Goal: Task Accomplishment & Management: Manage account settings

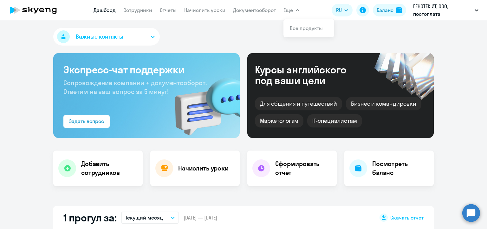
select select "30"
click at [166, 11] on link "Отчеты" at bounding box center [168, 10] width 17 height 6
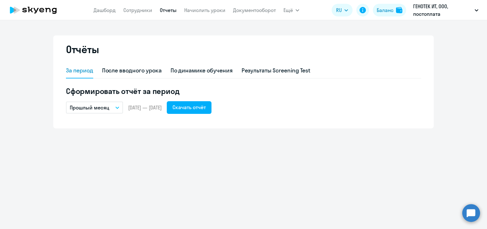
click at [110, 106] on button "Прошлый месяц" at bounding box center [94, 108] width 57 height 12
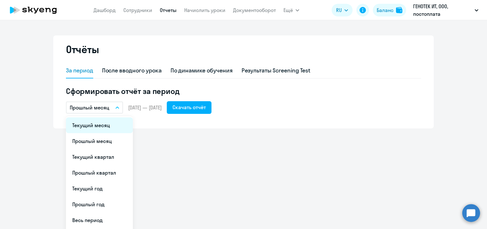
click at [101, 125] on li "Текущий месяц" at bounding box center [99, 126] width 67 height 16
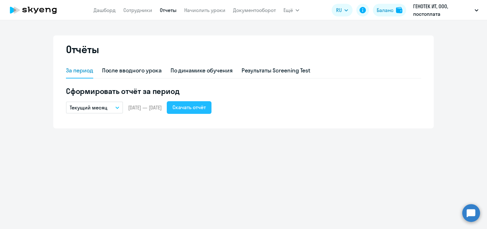
click at [206, 110] on div "Скачать отчёт" at bounding box center [188, 108] width 33 height 8
click at [195, 11] on link "Начислить уроки" at bounding box center [204, 10] width 41 height 6
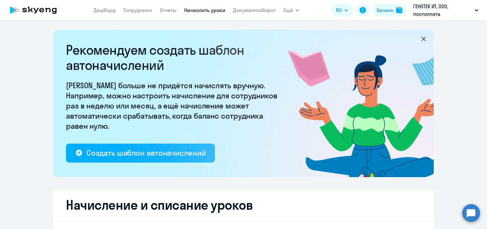
select select "10"
click at [136, 8] on link "Сотрудники" at bounding box center [137, 10] width 29 height 6
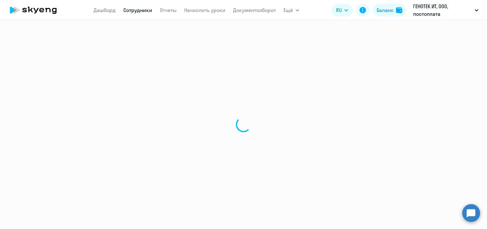
select select "30"
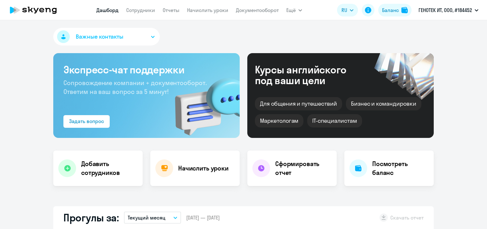
select select "30"
click at [201, 12] on link "Начислить уроки" at bounding box center [207, 10] width 41 height 6
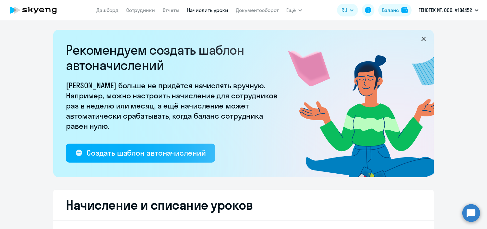
select select "10"
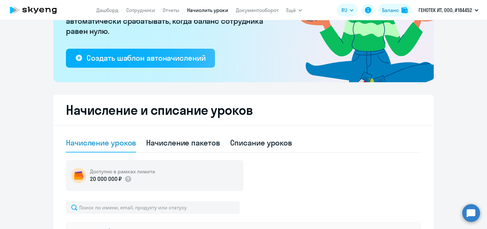
scroll to position [158, 0]
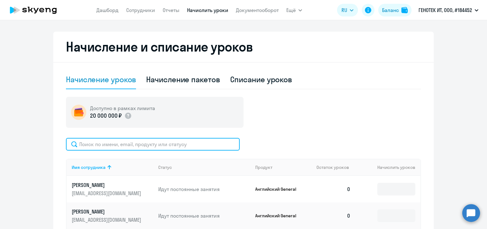
click at [150, 144] on input "text" at bounding box center [153, 144] width 174 height 13
paste input "[EMAIL_ADDRESS][DOMAIN_NAME]"
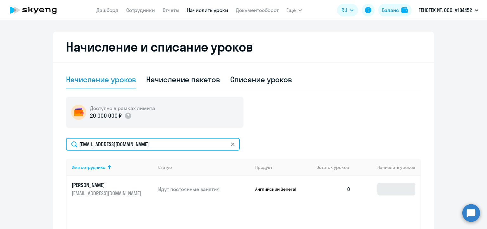
type input "[EMAIL_ADDRESS][DOMAIN_NAME]"
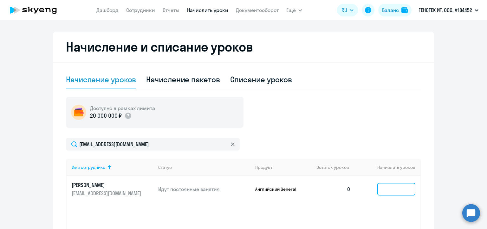
click at [387, 188] on input at bounding box center [396, 189] width 38 height 13
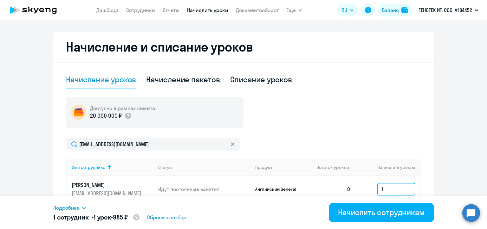
type input "1"
click at [291, 111] on div "Доступно в рамках лимита 20 000 000 ₽" at bounding box center [243, 112] width 355 height 31
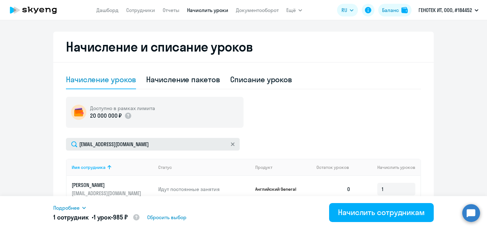
click at [232, 144] on icon at bounding box center [233, 145] width 4 height 4
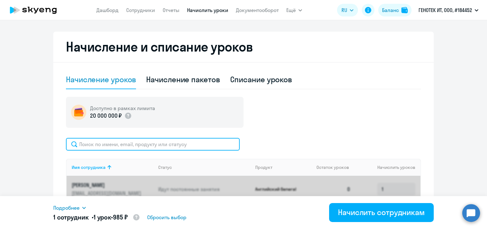
click at [155, 145] on input "text" at bounding box center [153, 144] width 174 height 13
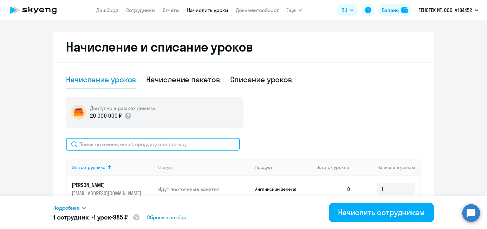
paste input "burlakilia@bk.ru"
type input "burlakilia@bk.ru"
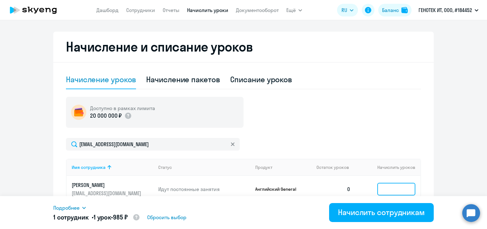
click at [386, 187] on input at bounding box center [396, 189] width 38 height 13
type input "4"
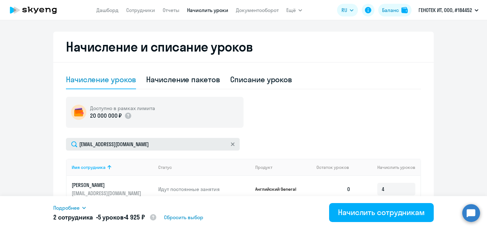
drag, startPoint x: 230, startPoint y: 144, endPoint x: 185, endPoint y: 145, distance: 44.7
click at [231, 144] on icon at bounding box center [232, 144] width 3 height 3
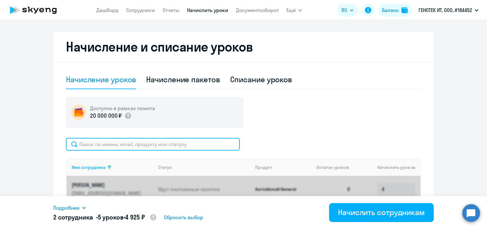
click at [137, 145] on input "text" at bounding box center [153, 144] width 174 height 13
paste input "d.samitina@genotek.ru"
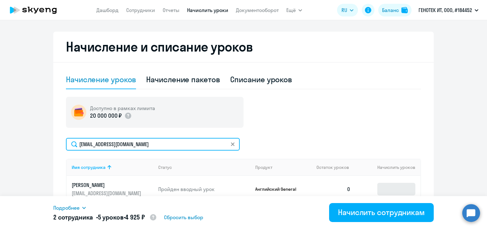
type input "d.samitina@genotek.ru"
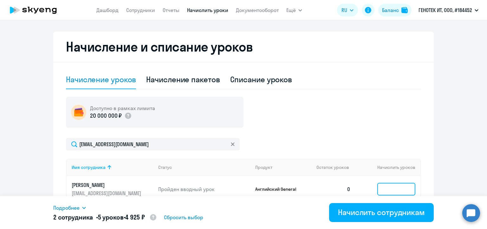
click at [383, 190] on input at bounding box center [396, 189] width 38 height 13
type input "4"
click at [231, 144] on icon at bounding box center [232, 144] width 3 height 3
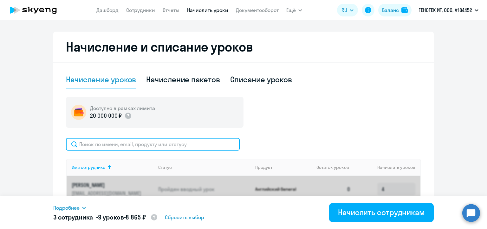
click at [153, 141] on input "text" at bounding box center [153, 144] width 174 height 13
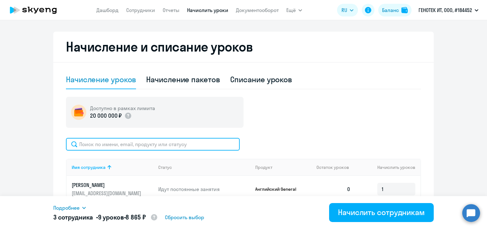
paste input "a.denisova@genotek.ru"
type input "a.denisova@genotek.ru"
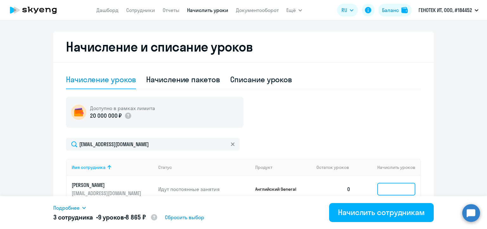
click at [387, 185] on input at bounding box center [396, 189] width 38 height 13
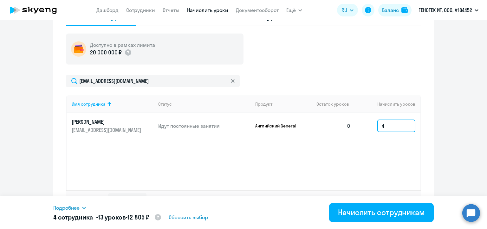
type input "4"
click at [231, 80] on icon at bounding box center [233, 81] width 4 height 4
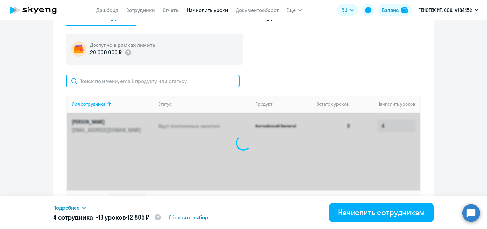
click at [165, 80] on input "text" at bounding box center [153, 81] width 174 height 13
paste input "a.tyurin@genotek.ru"
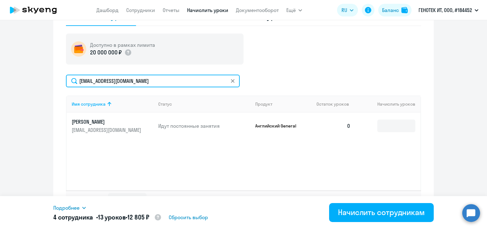
type input "a.tyurin@genotek.ru"
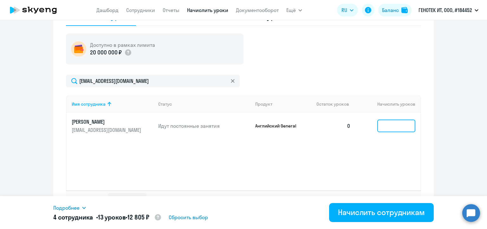
click at [385, 123] on input at bounding box center [396, 126] width 38 height 13
type input "1"
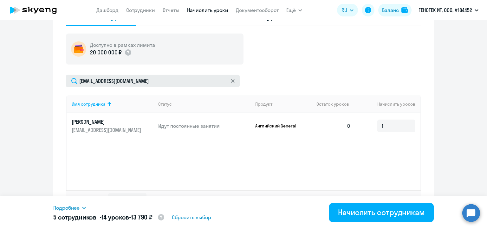
click at [231, 81] on icon at bounding box center [233, 81] width 4 height 4
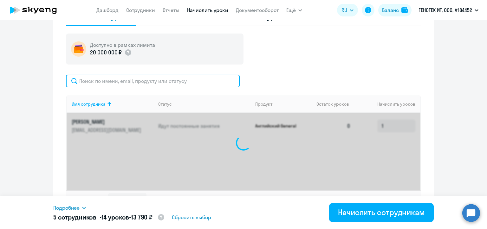
click at [167, 82] on input "text" at bounding box center [153, 81] width 174 height 13
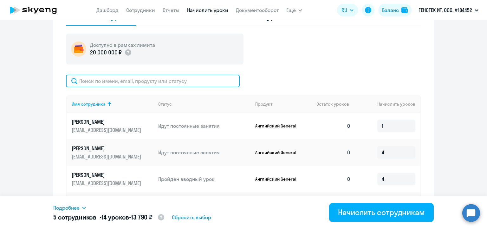
paste input "n.eckert@genotek.ru"
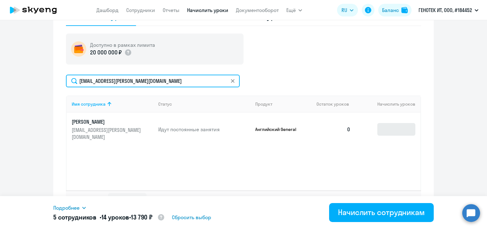
type input "n.eckert@genotek.ru"
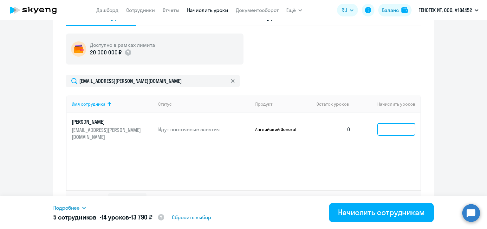
click at [385, 124] on input at bounding box center [396, 129] width 38 height 13
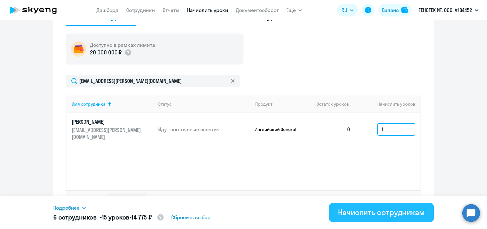
type input "1"
click at [388, 213] on div "Начислить сотрудникам" at bounding box center [381, 212] width 87 height 10
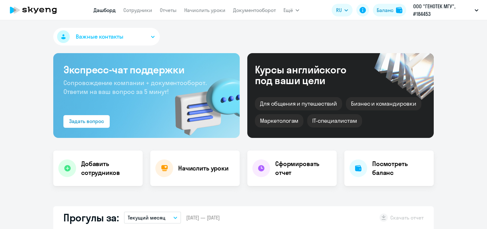
select select "30"
click at [208, 9] on link "Начислить уроки" at bounding box center [204, 10] width 41 height 6
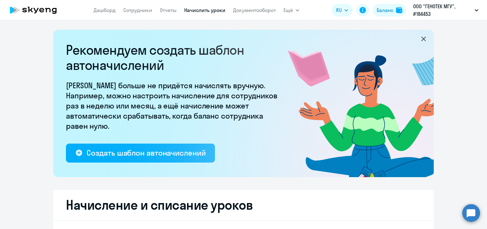
select select "10"
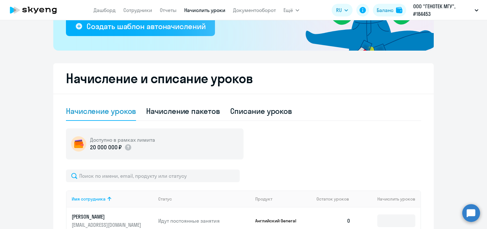
scroll to position [222, 0]
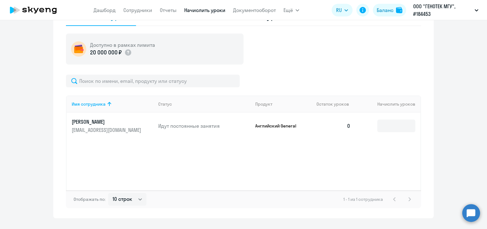
click at [386, 160] on div "Имя сотрудника Статус Продукт Остаток уроков [PERSON_NAME] уроков [PERSON_NAME]…" at bounding box center [243, 143] width 355 height 95
click at [383, 158] on div "Имя сотрудника Статус Продукт Остаток уроков [PERSON_NAME] уроков [PERSON_NAME]…" at bounding box center [243, 143] width 355 height 95
click at [387, 127] on input at bounding box center [396, 126] width 38 height 13
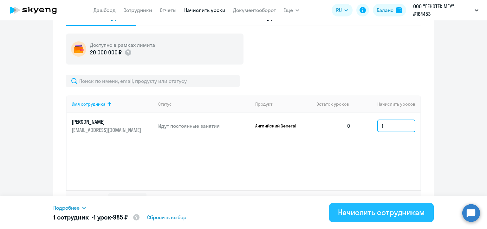
type input "1"
click at [394, 214] on div "Начислить сотрудникам" at bounding box center [381, 212] width 87 height 10
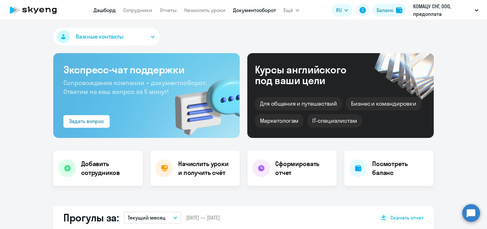
click at [255, 11] on link "Документооборот" at bounding box center [254, 10] width 43 height 6
select select "30"
